Goal: Information Seeking & Learning: Learn about a topic

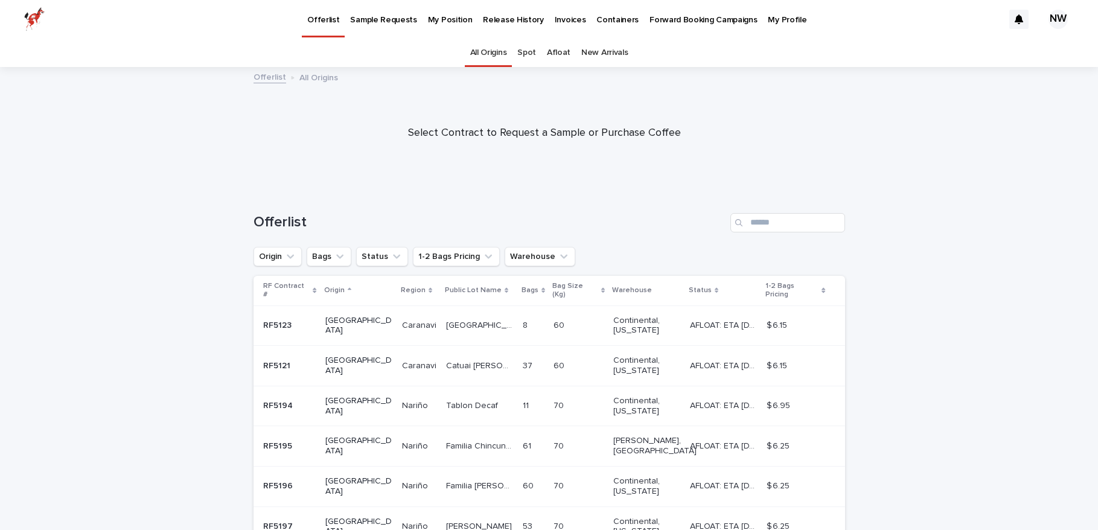
scroll to position [7, 0]
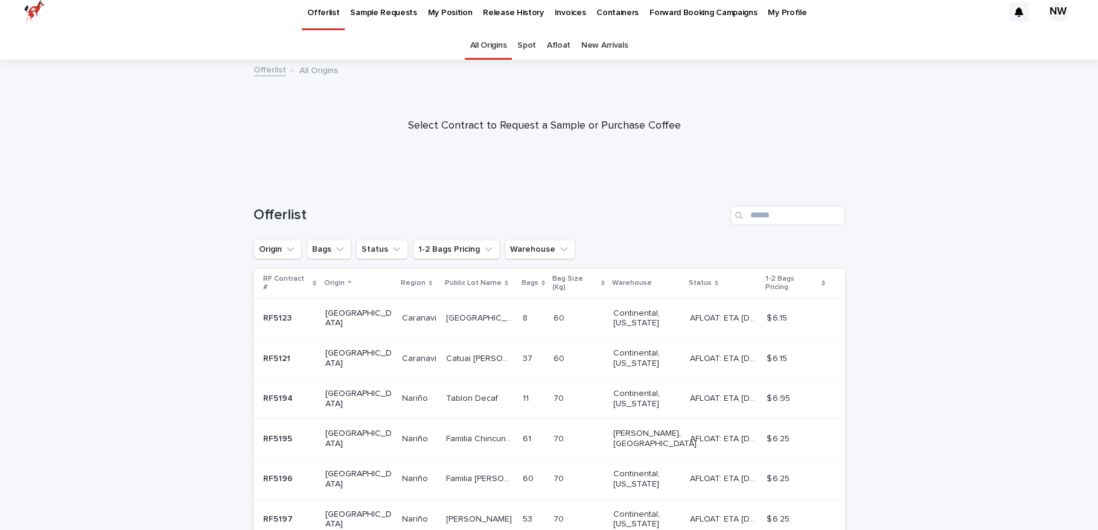
click at [908, 237] on div "Loading... Saving… Loading... Saving… Offerlist Origin Bags Status 1-2 Bags Pri…" at bounding box center [549, 493] width 1098 height 622
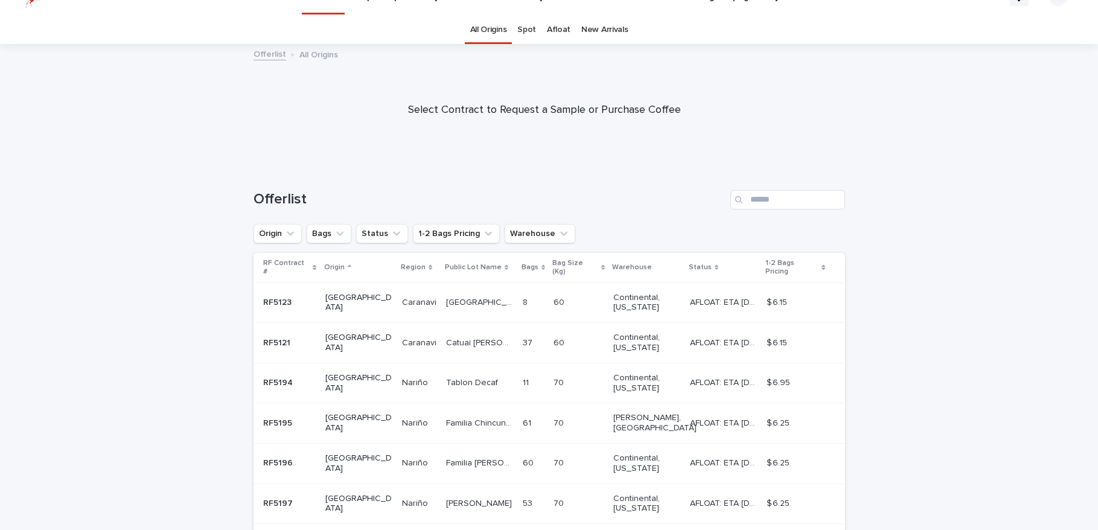
click at [902, 252] on div "Loading... Saving… Loading... Saving… Offerlist Origin Bags Status 1-2 Bags Pri…" at bounding box center [549, 477] width 1098 height 622
click at [923, 250] on div "Loading... Saving… Loading... Saving… Offerlist Origin Bags Status 1-2 Bags Pri…" at bounding box center [549, 477] width 1098 height 622
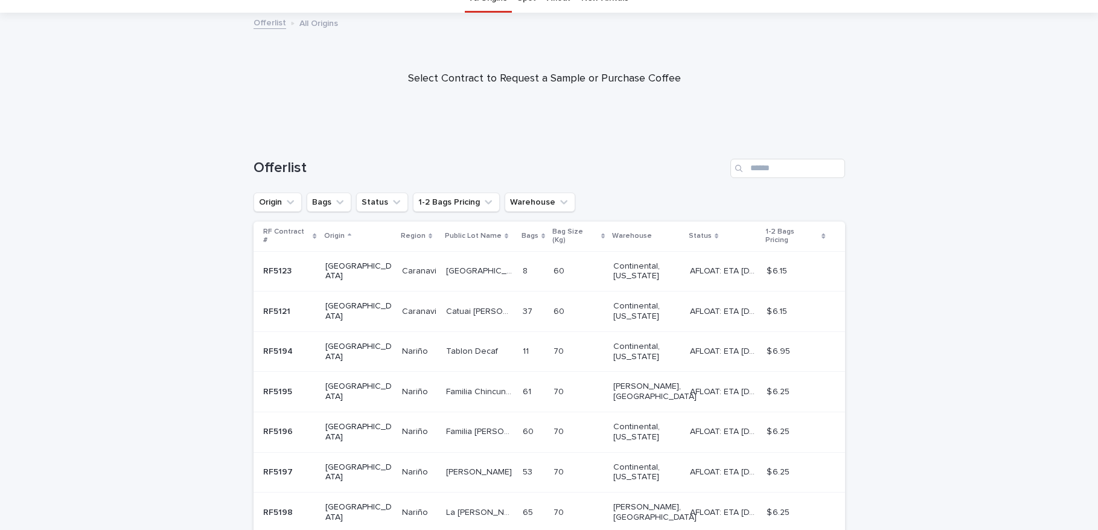
scroll to position [70, 0]
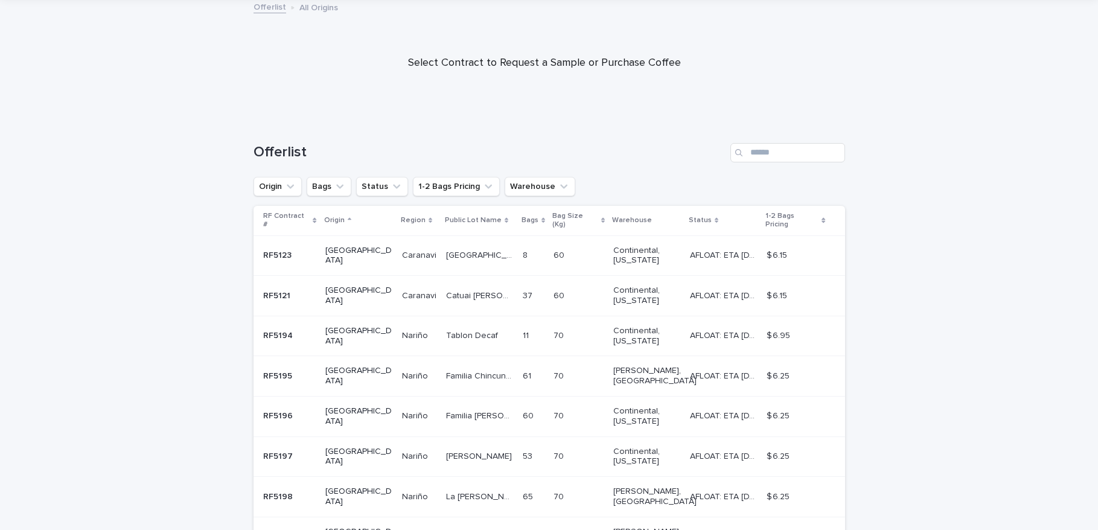
click at [651, 287] on table "RF Contract # Origin Region Public Lot Name Bags Bag Size (Kg) Warehouse Status…" at bounding box center [550, 422] width 592 height 432
click at [479, 291] on p at bounding box center [479, 296] width 67 height 10
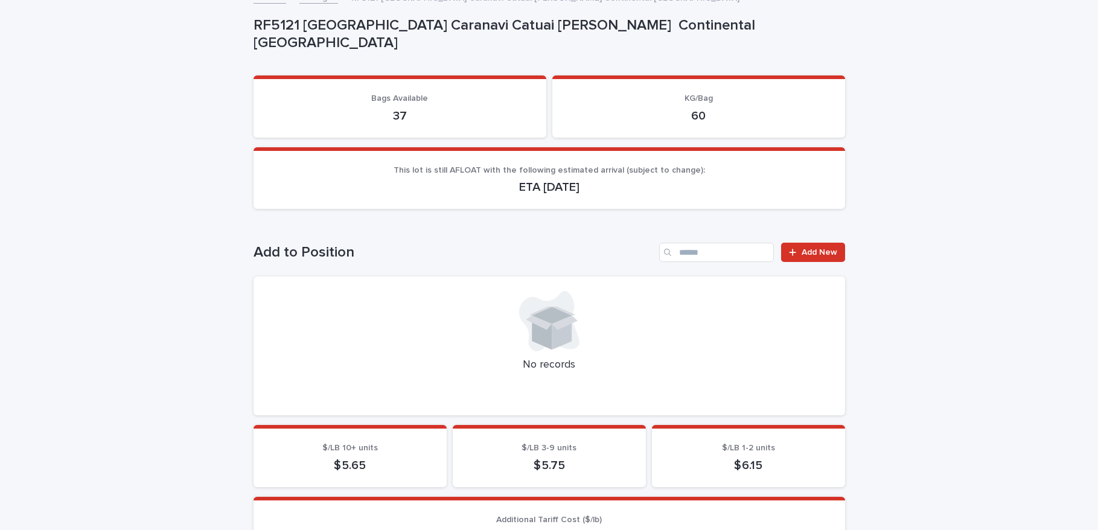
scroll to position [31, 0]
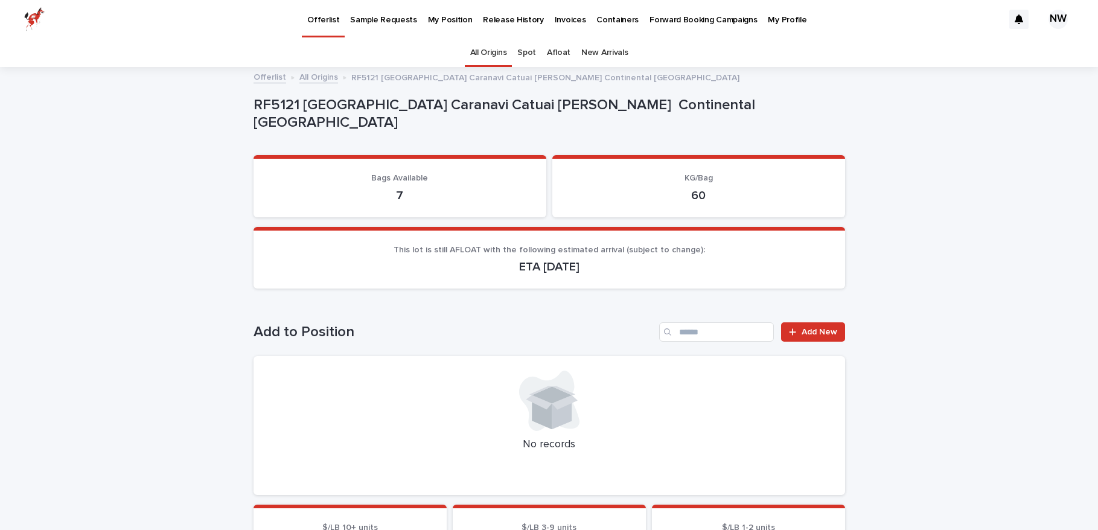
click at [781, 106] on p "RF5121 [GEOGRAPHIC_DATA] Caranavi Catuai [PERSON_NAME] Continental [GEOGRAPHIC_…" at bounding box center [547, 114] width 587 height 35
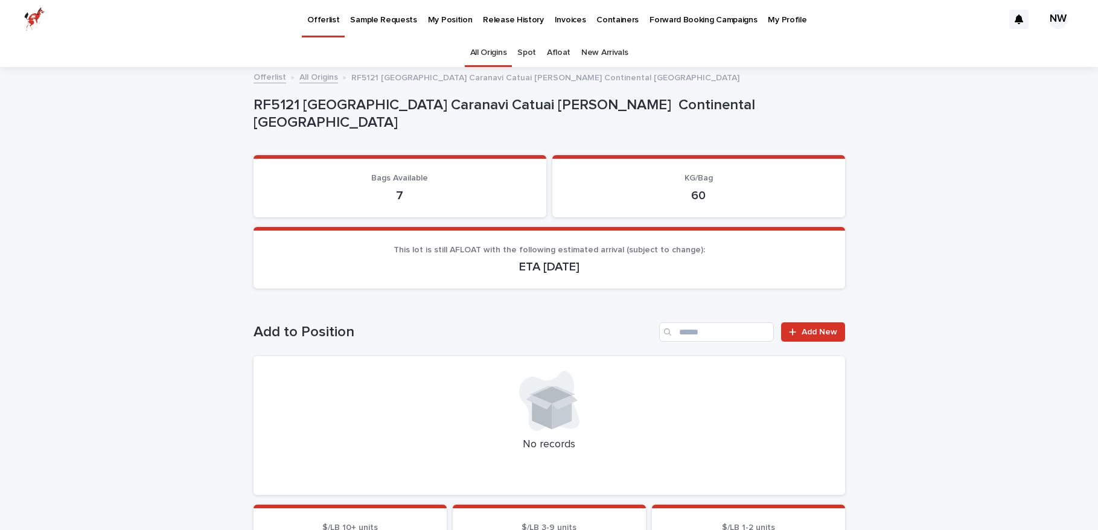
click at [739, 112] on p "RF5121 [GEOGRAPHIC_DATA] Caranavi Catuai [PERSON_NAME] Continental [GEOGRAPHIC_…" at bounding box center [547, 114] width 587 height 35
click at [749, 114] on p "RF5121 [GEOGRAPHIC_DATA] Caranavi Catuai [PERSON_NAME] Continental [GEOGRAPHIC_…" at bounding box center [547, 114] width 587 height 35
click at [762, 102] on div "RF5121 [GEOGRAPHIC_DATA] Caranavi Catuai [PERSON_NAME] Continental [GEOGRAPHIC_…" at bounding box center [547, 112] width 587 height 37
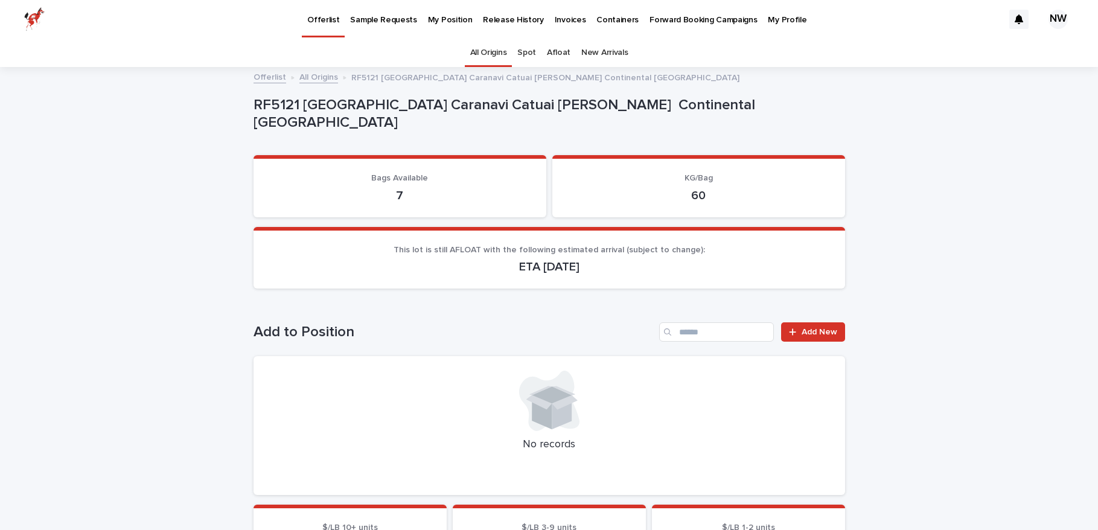
drag, startPoint x: 763, startPoint y: 102, endPoint x: 793, endPoint y: 108, distance: 30.2
click at [764, 102] on div "RF5121 [GEOGRAPHIC_DATA] Caranavi Catuai [PERSON_NAME] Continental [GEOGRAPHIC_…" at bounding box center [550, 116] width 592 height 48
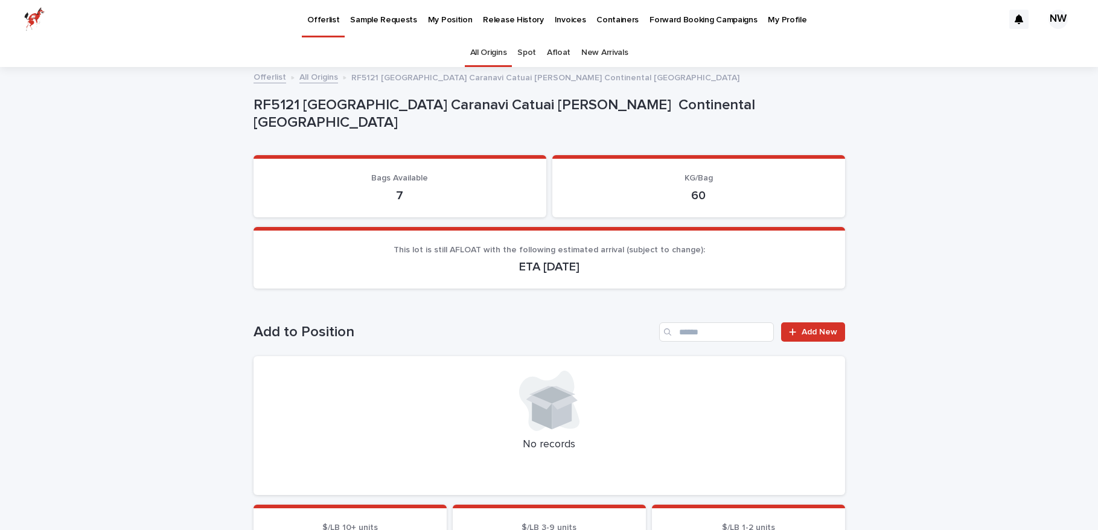
click at [838, 111] on div "RF5121 [GEOGRAPHIC_DATA] Caranavi Catuai [PERSON_NAME] Continental [GEOGRAPHIC_…" at bounding box center [550, 116] width 592 height 48
click at [325, 21] on p "Offerlist" at bounding box center [323, 12] width 32 height 25
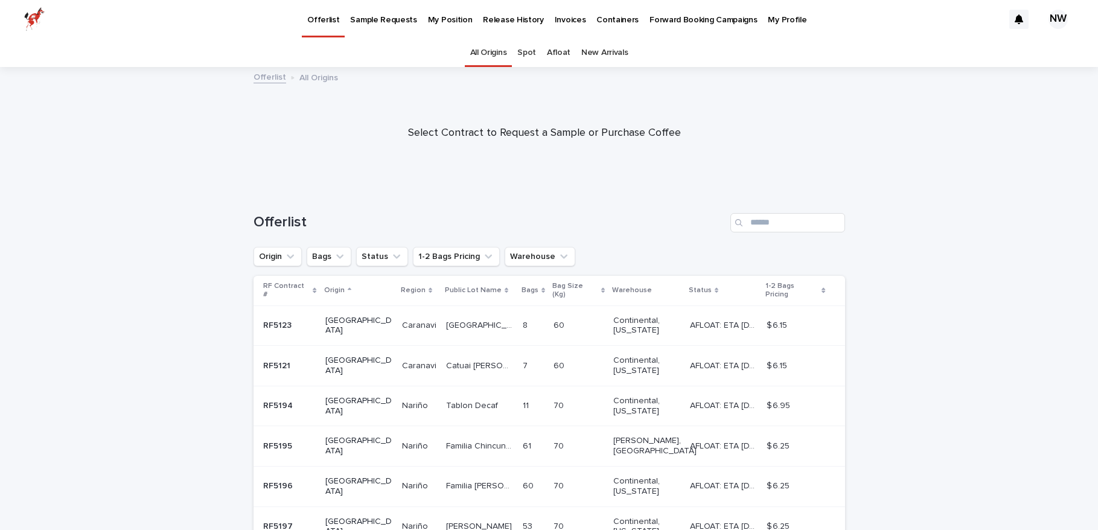
click at [858, 165] on div at bounding box center [544, 128] width 1089 height 121
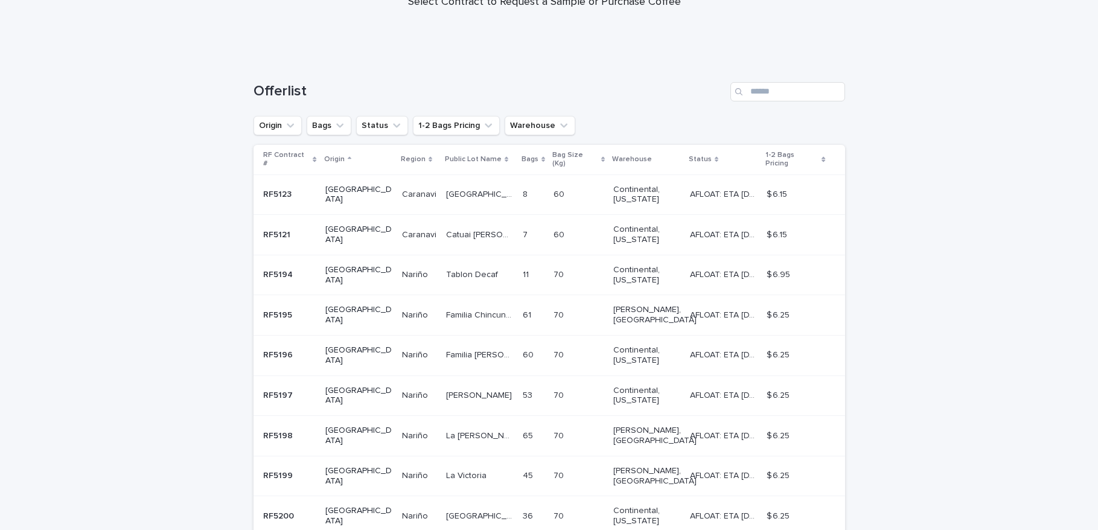
click at [931, 237] on div "Loading... Saving… Loading... Saving… Offerlist Origin Bags Status 1-2 Bags Pri…" at bounding box center [549, 369] width 1098 height 622
